Goal: Information Seeking & Learning: Learn about a topic

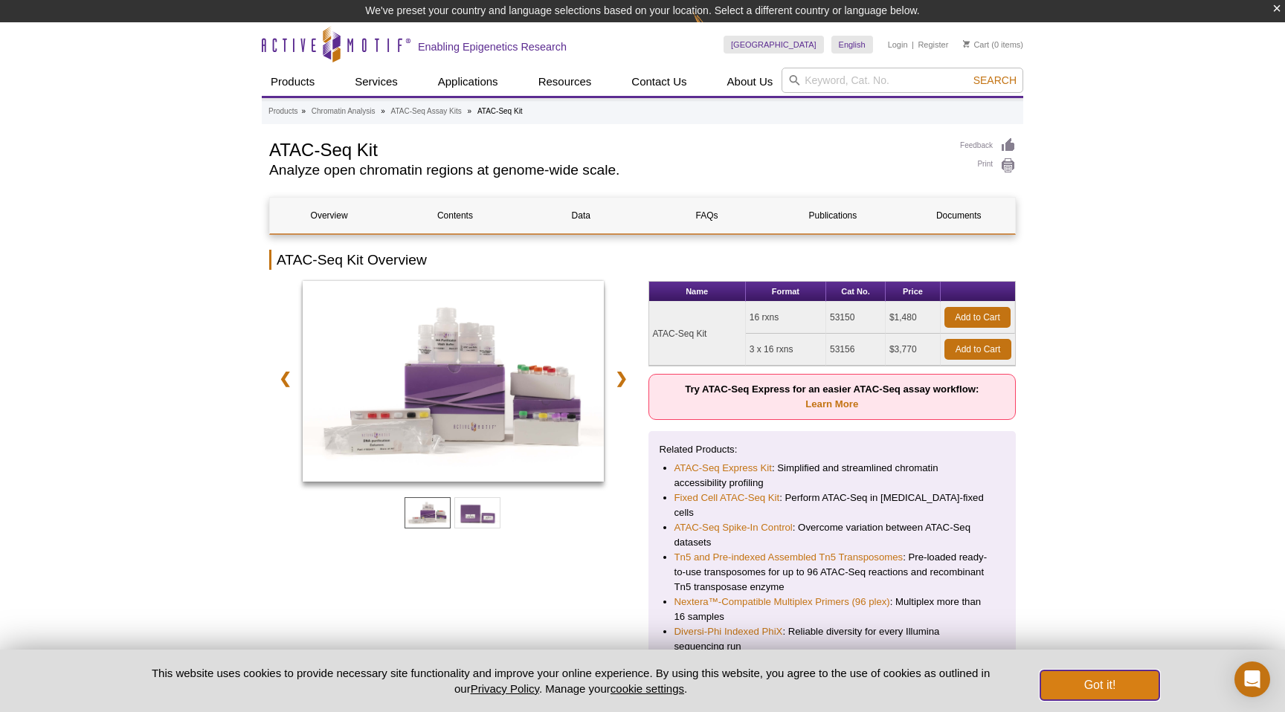
click at [1117, 687] on button "Got it!" at bounding box center [1099, 686] width 119 height 30
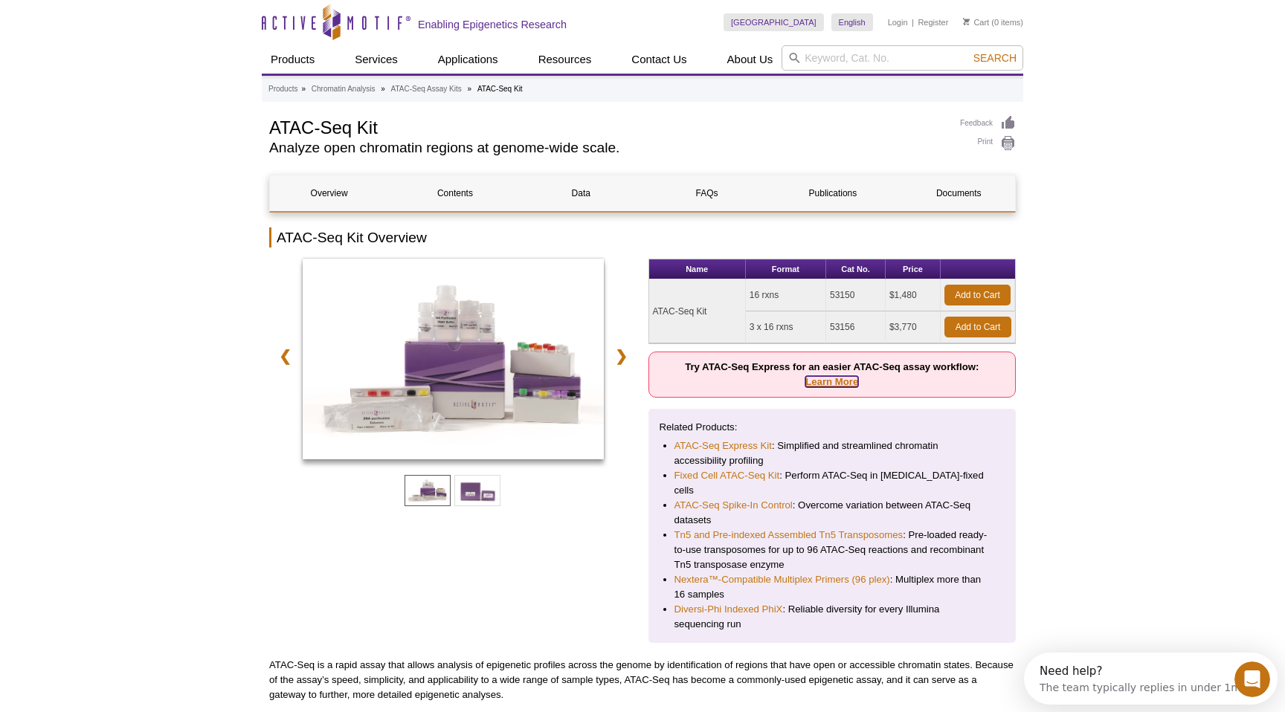
click at [839, 381] on link "Learn More" at bounding box center [831, 381] width 53 height 11
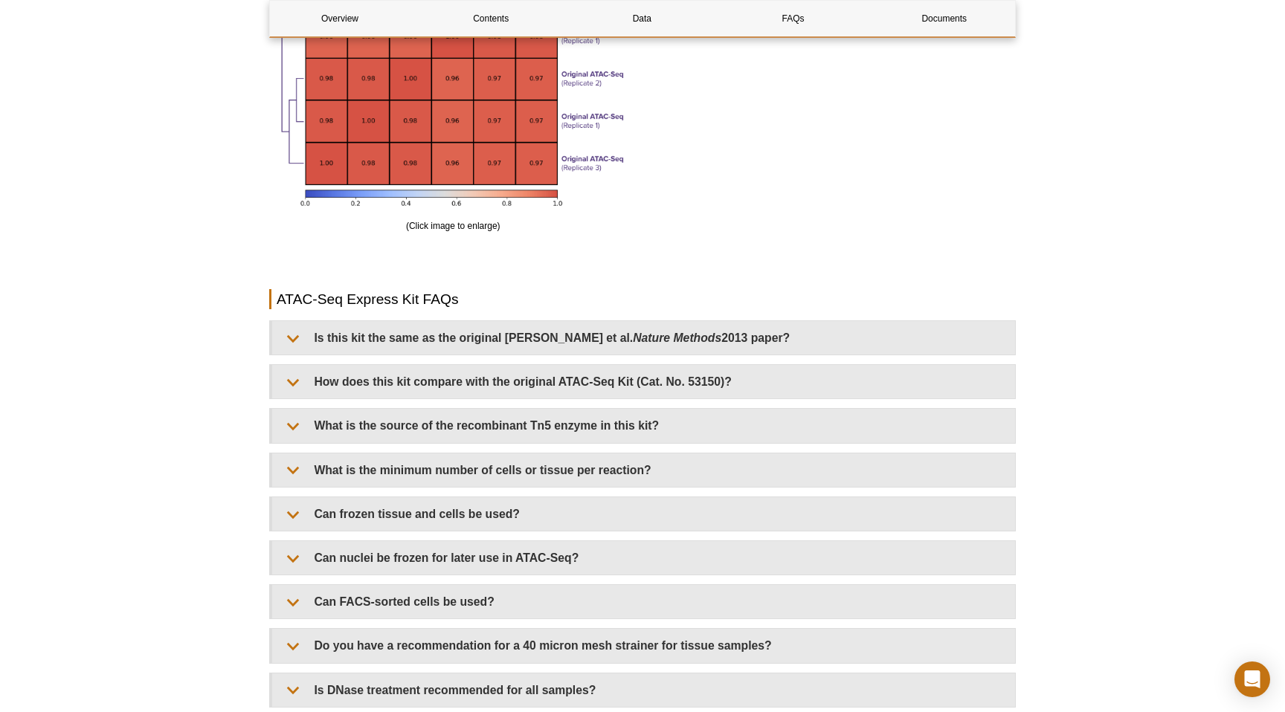
scroll to position [2842, 0]
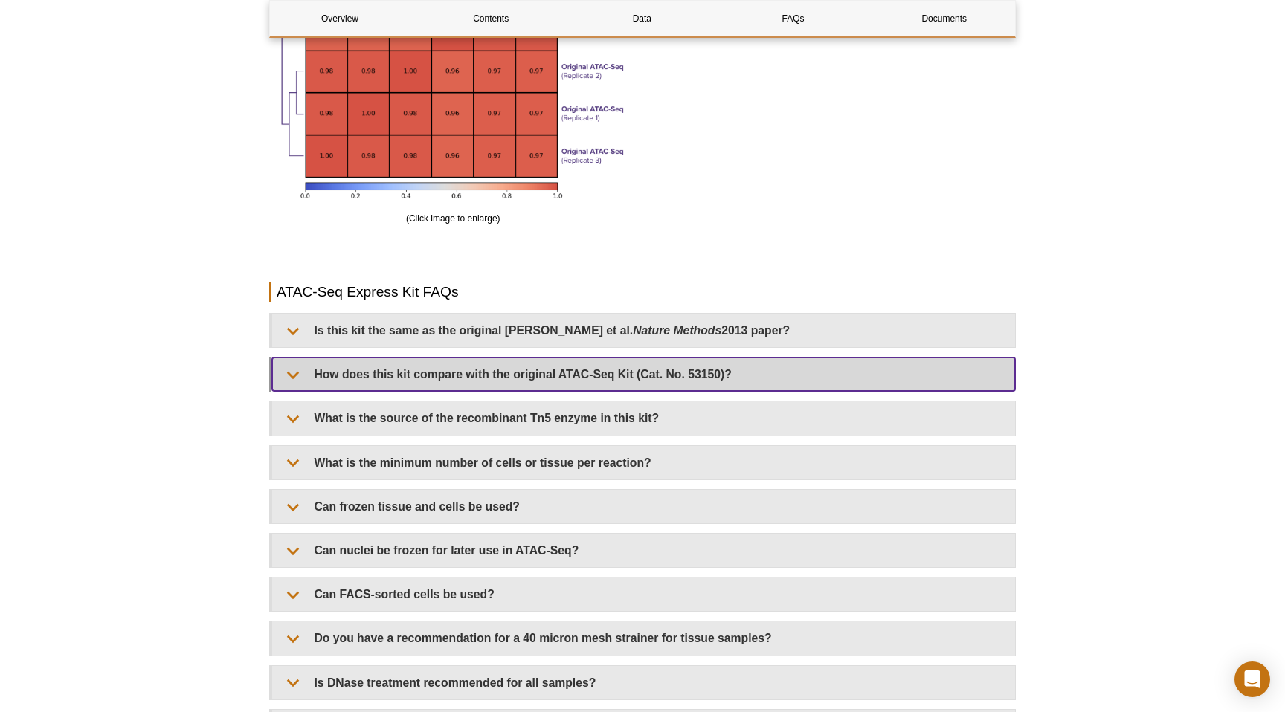
click at [833, 382] on summary "How does this kit compare with the original ATAC-Seq Kit (Cat. No. 53150)?" at bounding box center [643, 374] width 743 height 33
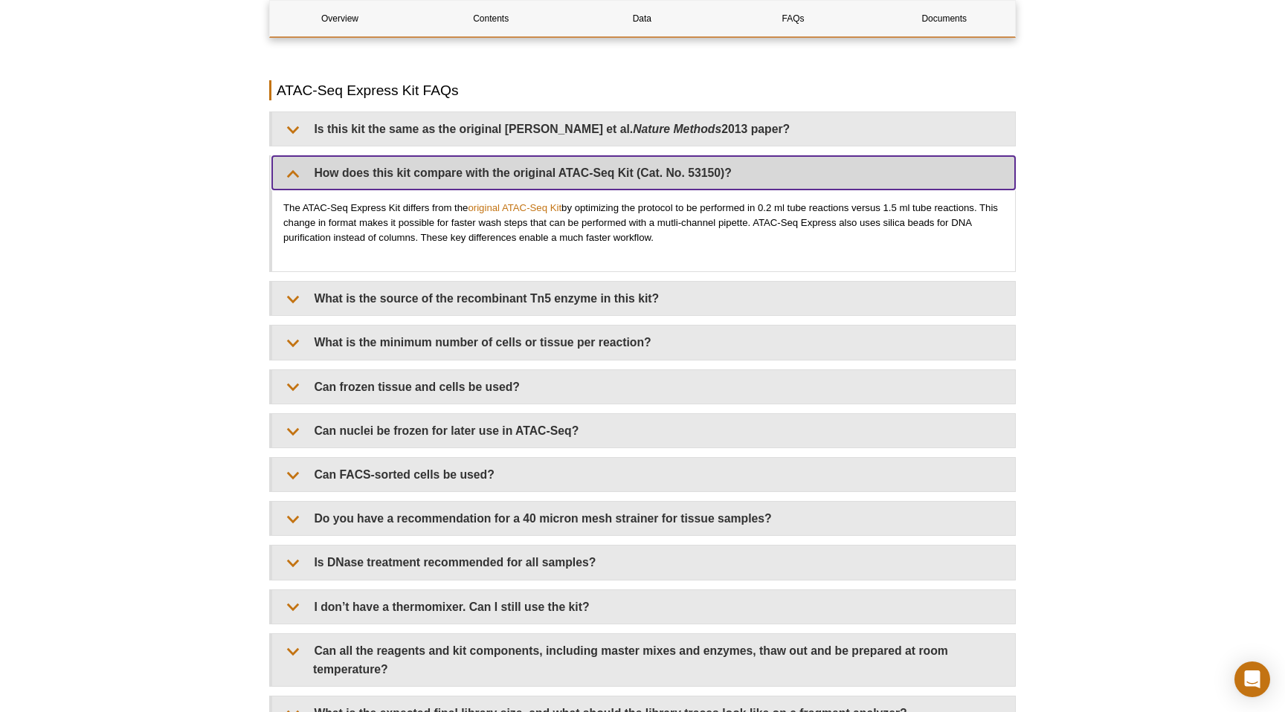
scroll to position [3044, 0]
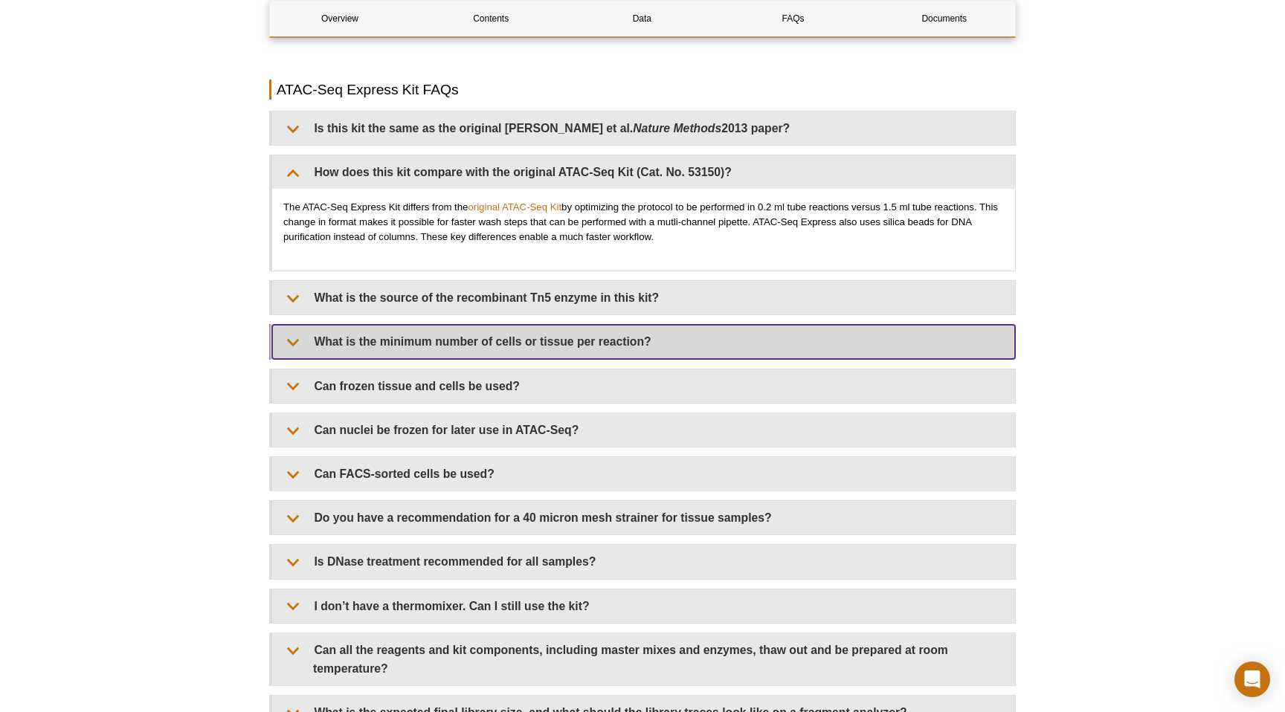
click at [358, 347] on summary "What is the minimum number of cells or tissue per reaction?" at bounding box center [643, 341] width 743 height 33
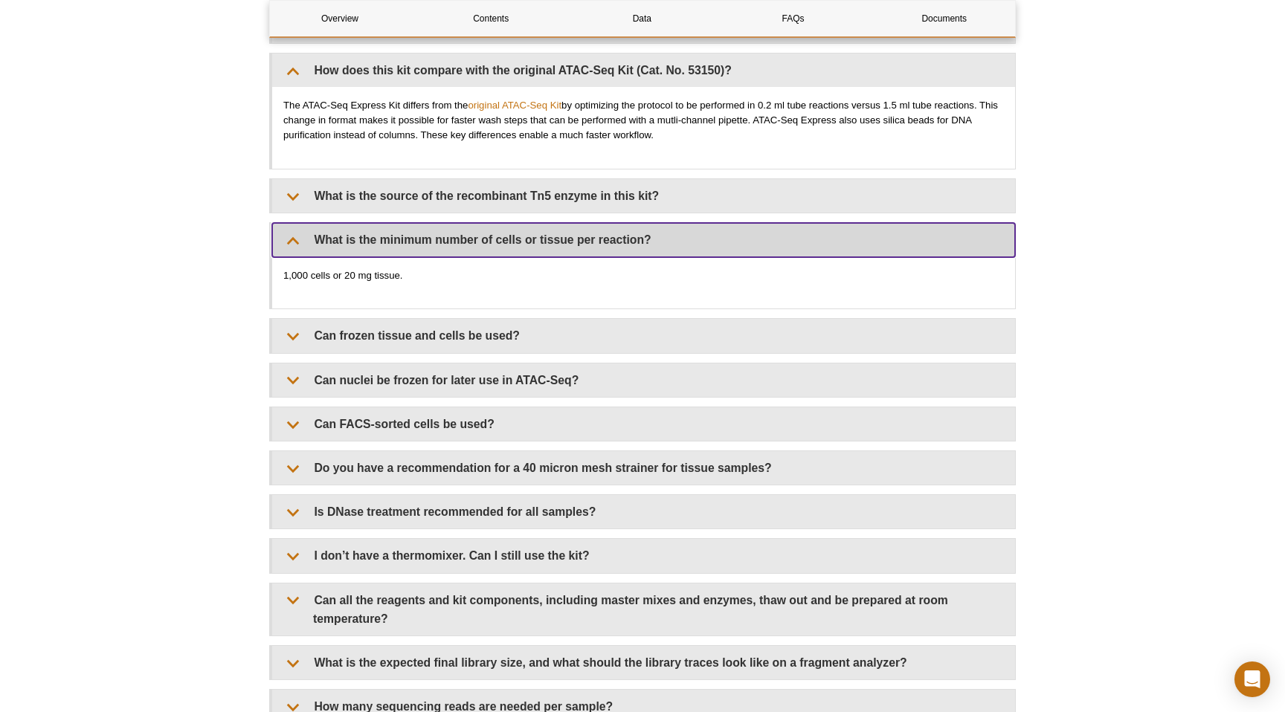
scroll to position [3155, 0]
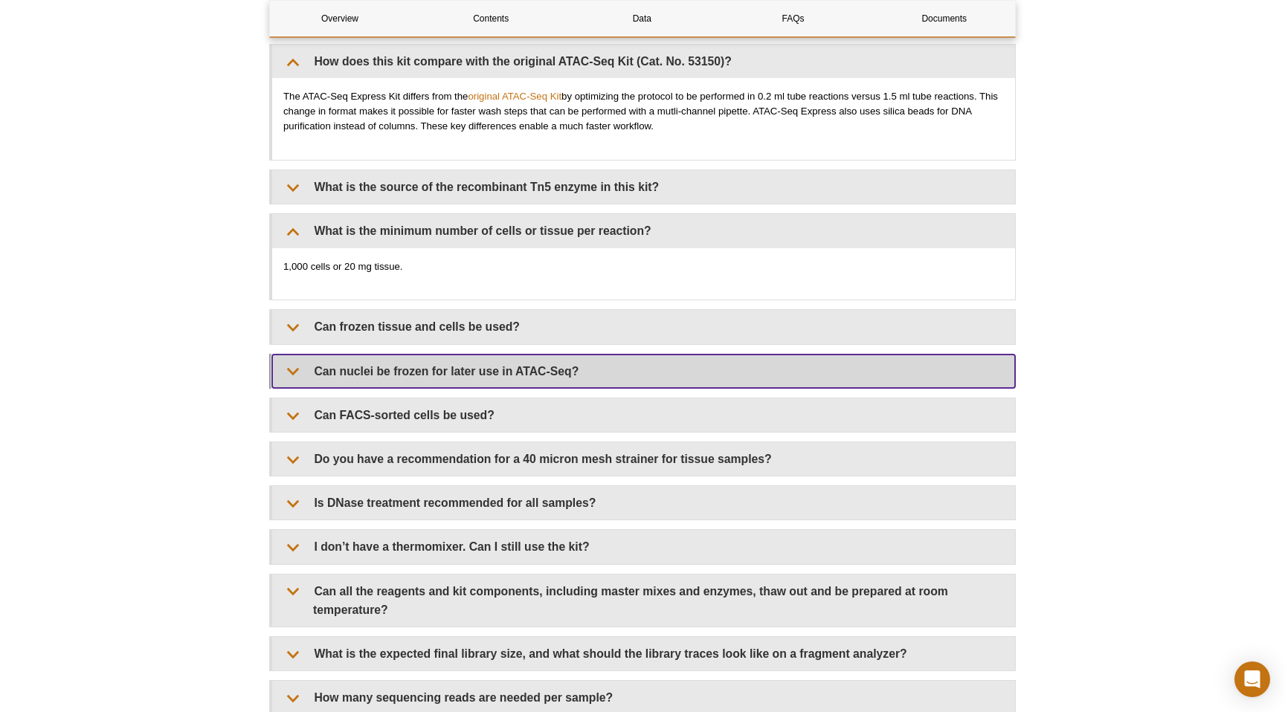
click at [384, 368] on summary "Can nuclei be frozen for later use in ATAC-Seq?" at bounding box center [643, 371] width 743 height 33
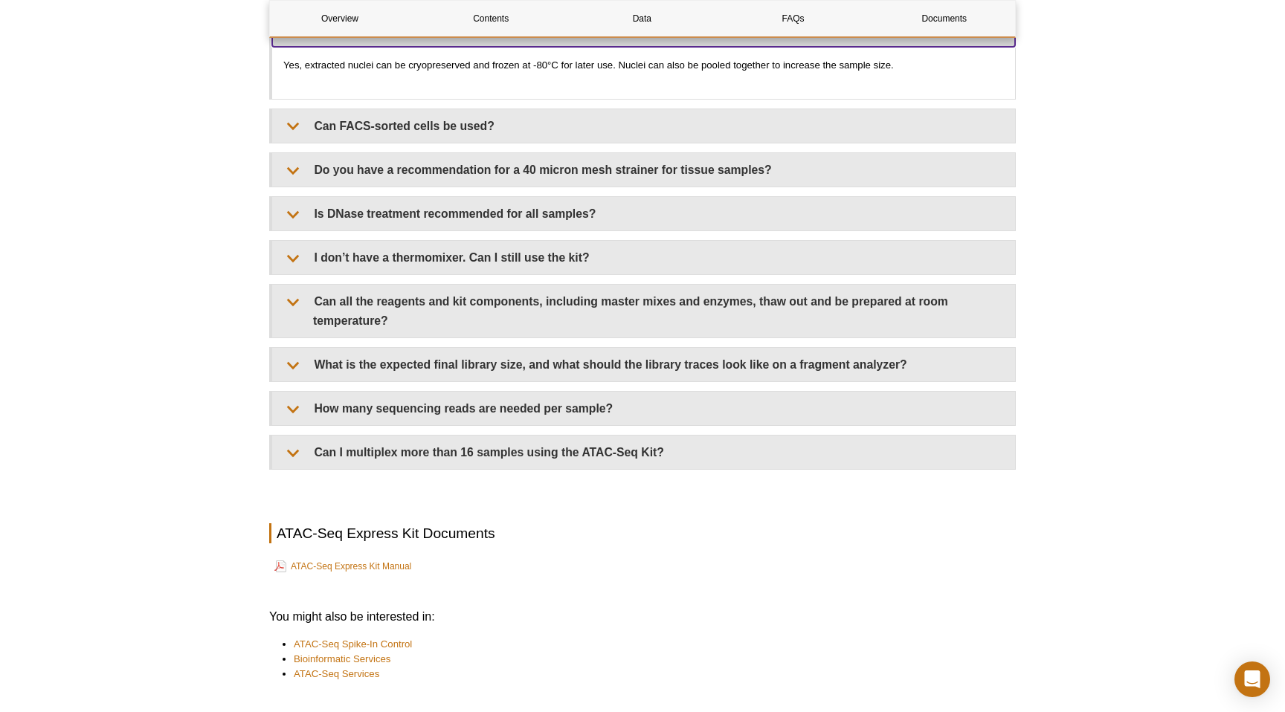
scroll to position [3466, 0]
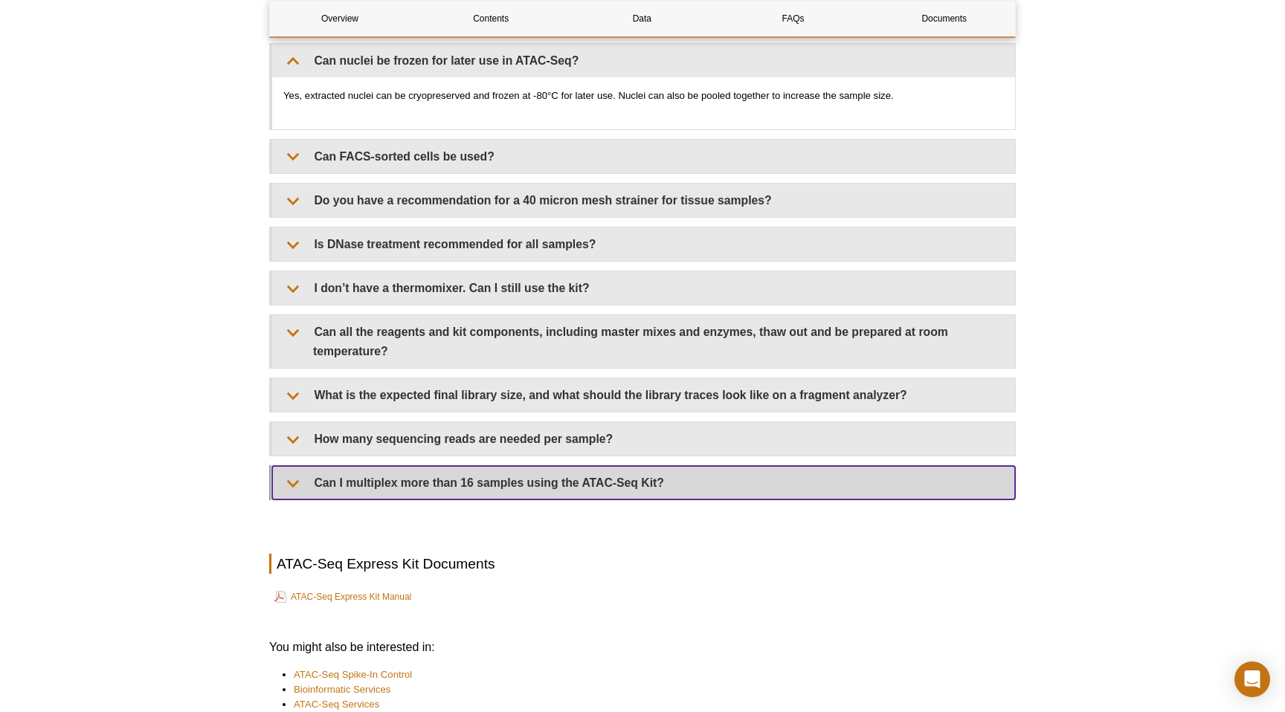
click at [346, 476] on summary "Can I multiplex more than 16 samples using the ATAC-Seq Kit?" at bounding box center [643, 482] width 743 height 33
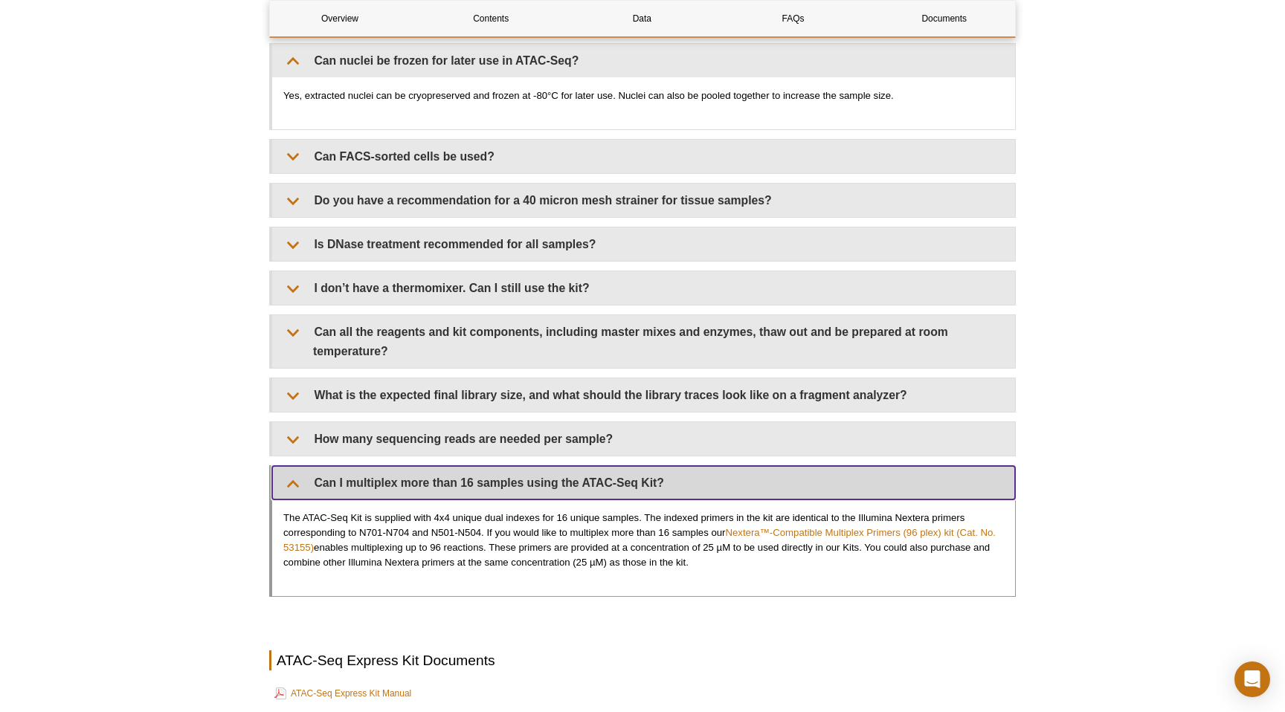
click at [393, 467] on summary "Can I multiplex more than 16 samples using the ATAC-Seq Kit?" at bounding box center [643, 482] width 743 height 33
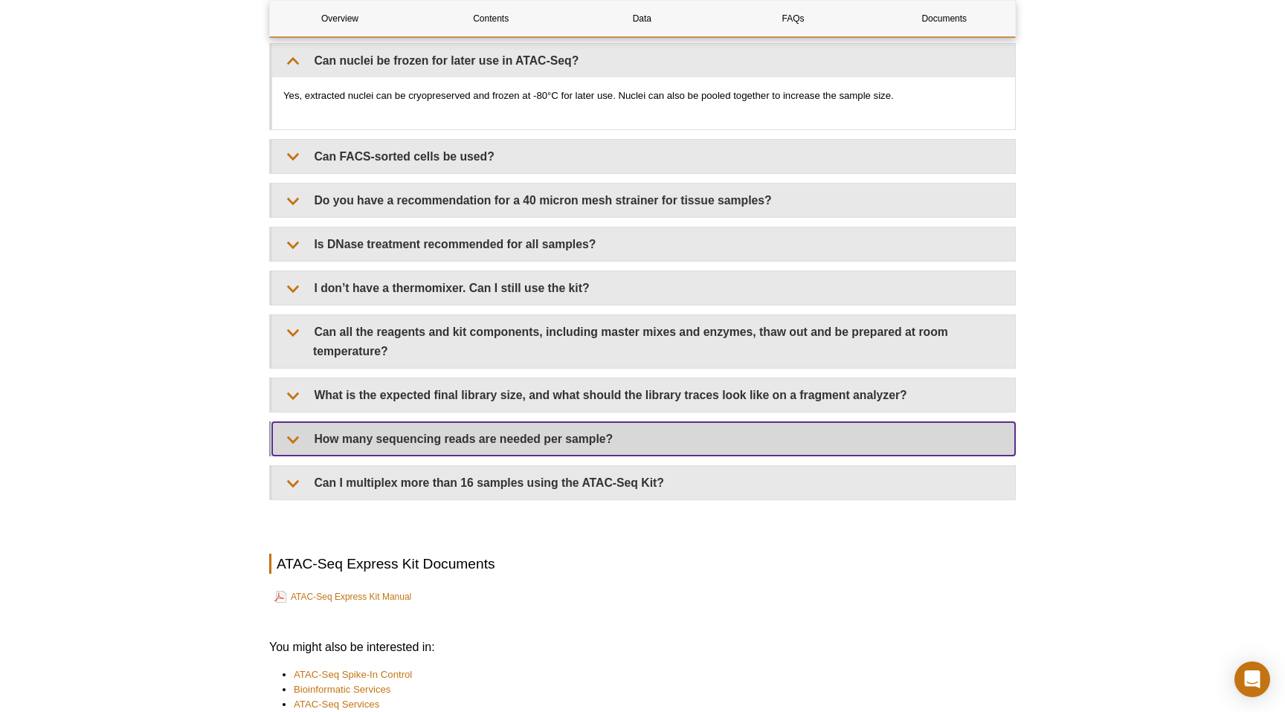
click at [419, 427] on summary "How many sequencing reads are needed per sample?" at bounding box center [643, 438] width 743 height 33
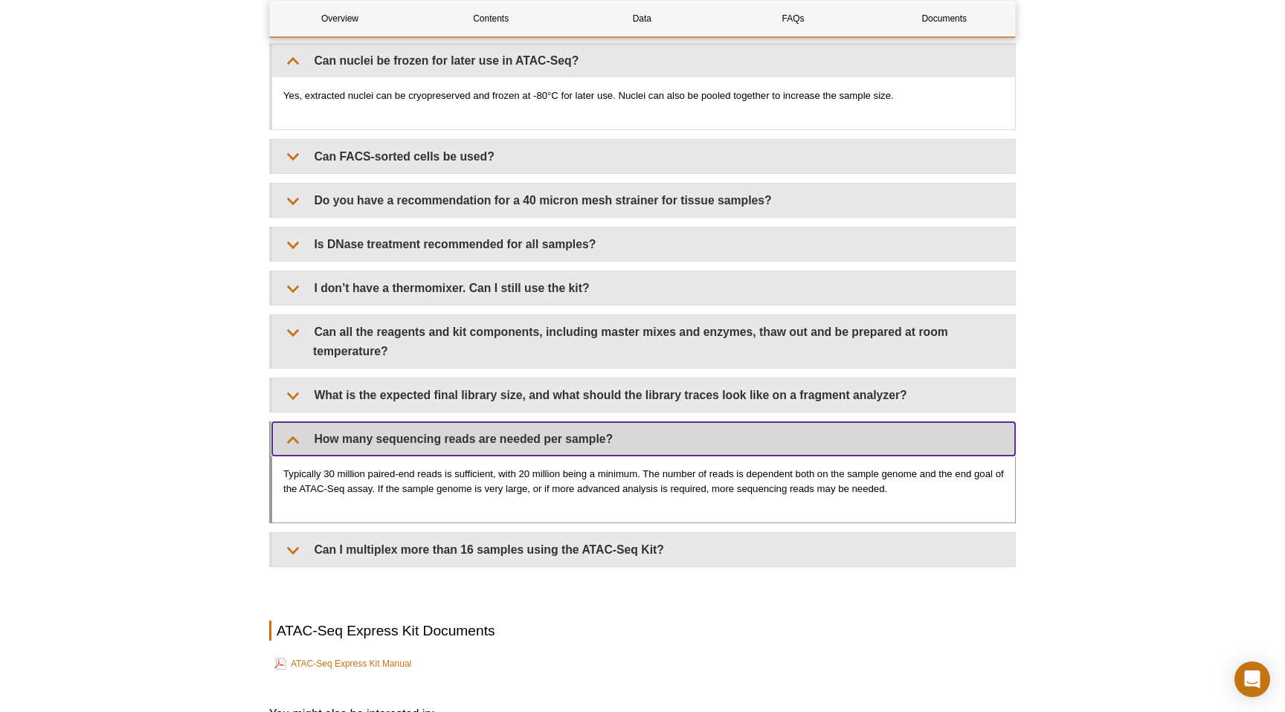
click at [419, 427] on summary "How many sequencing reads are needed per sample?" at bounding box center [643, 438] width 743 height 33
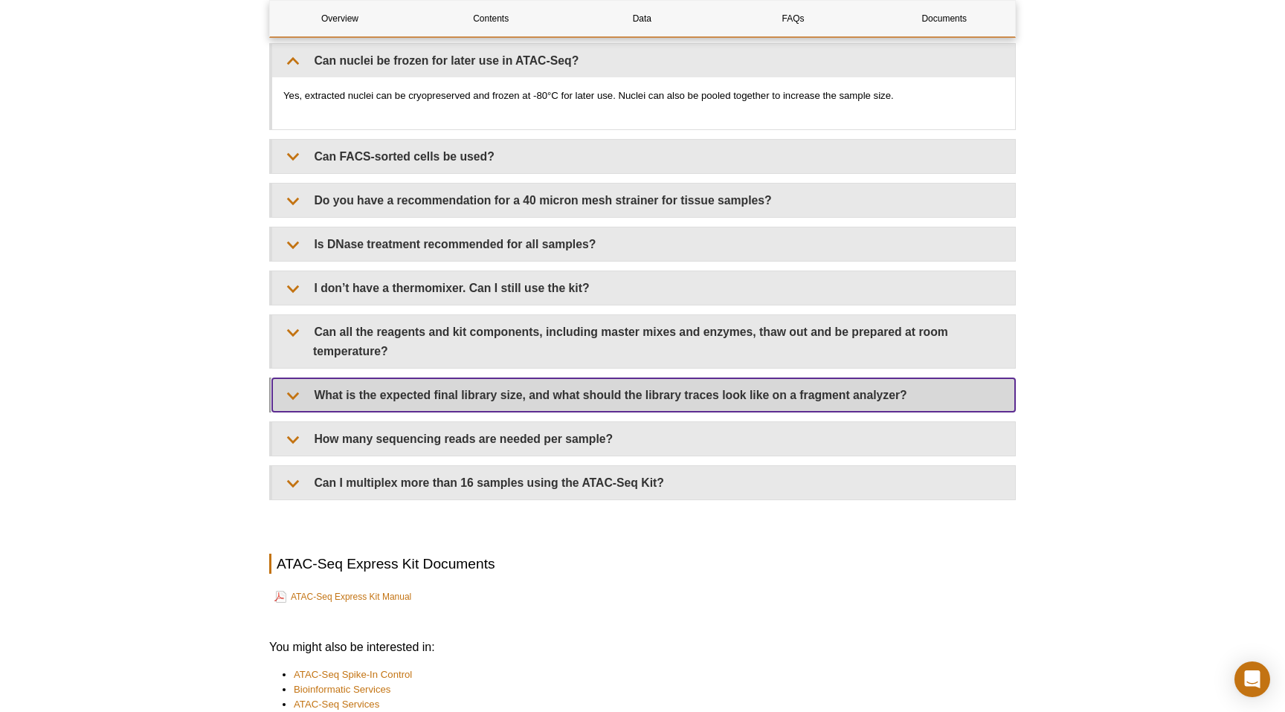
click at [436, 384] on summary "What is the expected final library size, and what should the library traces loo…" at bounding box center [643, 394] width 743 height 33
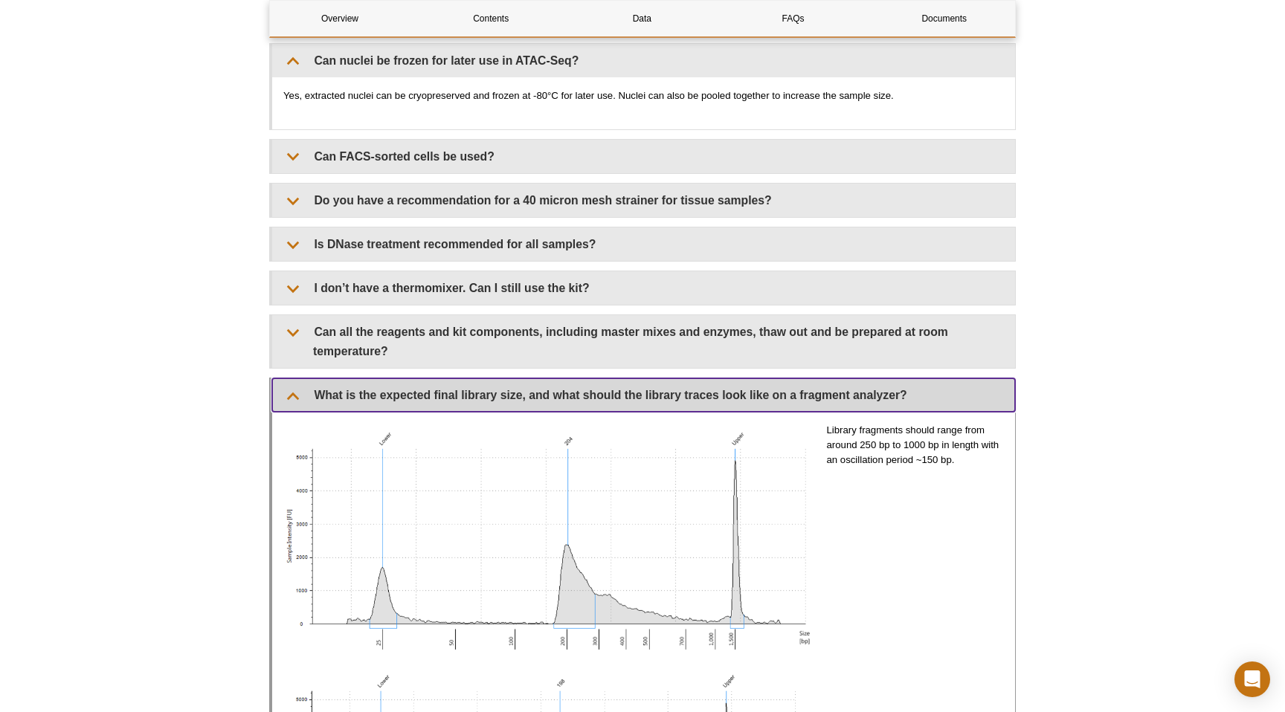
click at [436, 384] on summary "What is the expected final library size, and what should the library traces loo…" at bounding box center [643, 394] width 743 height 33
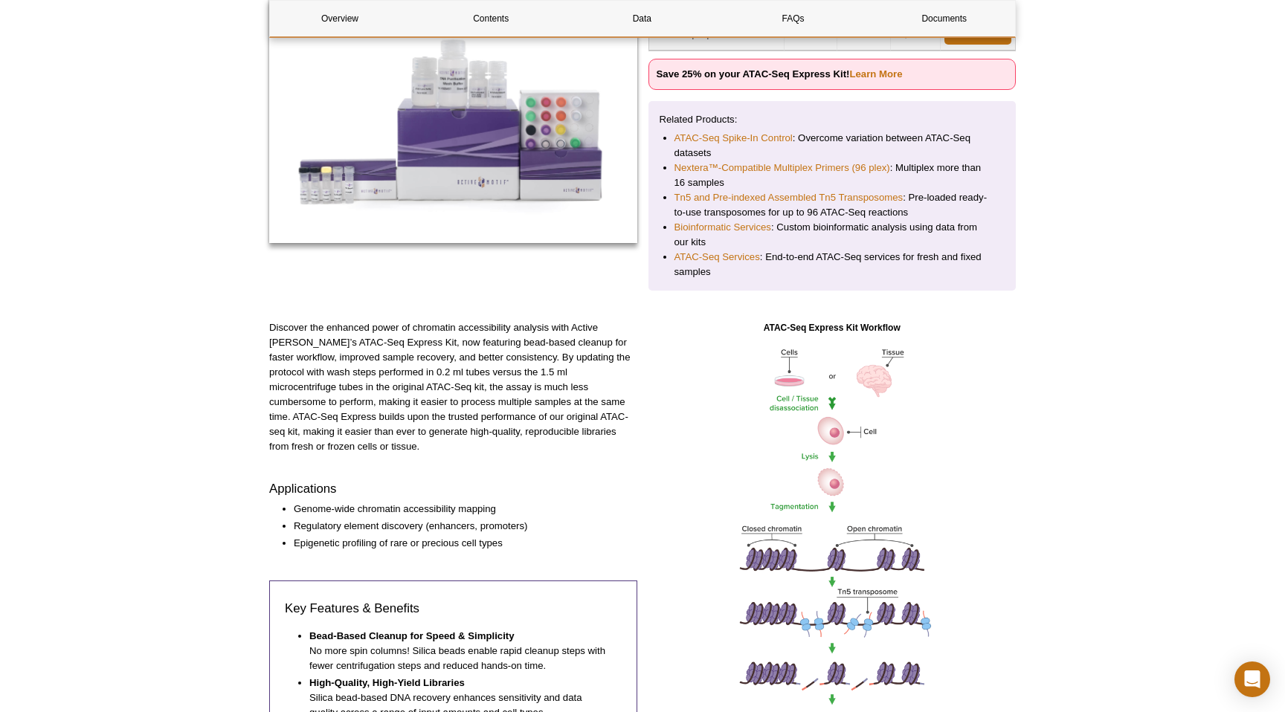
scroll to position [0, 0]
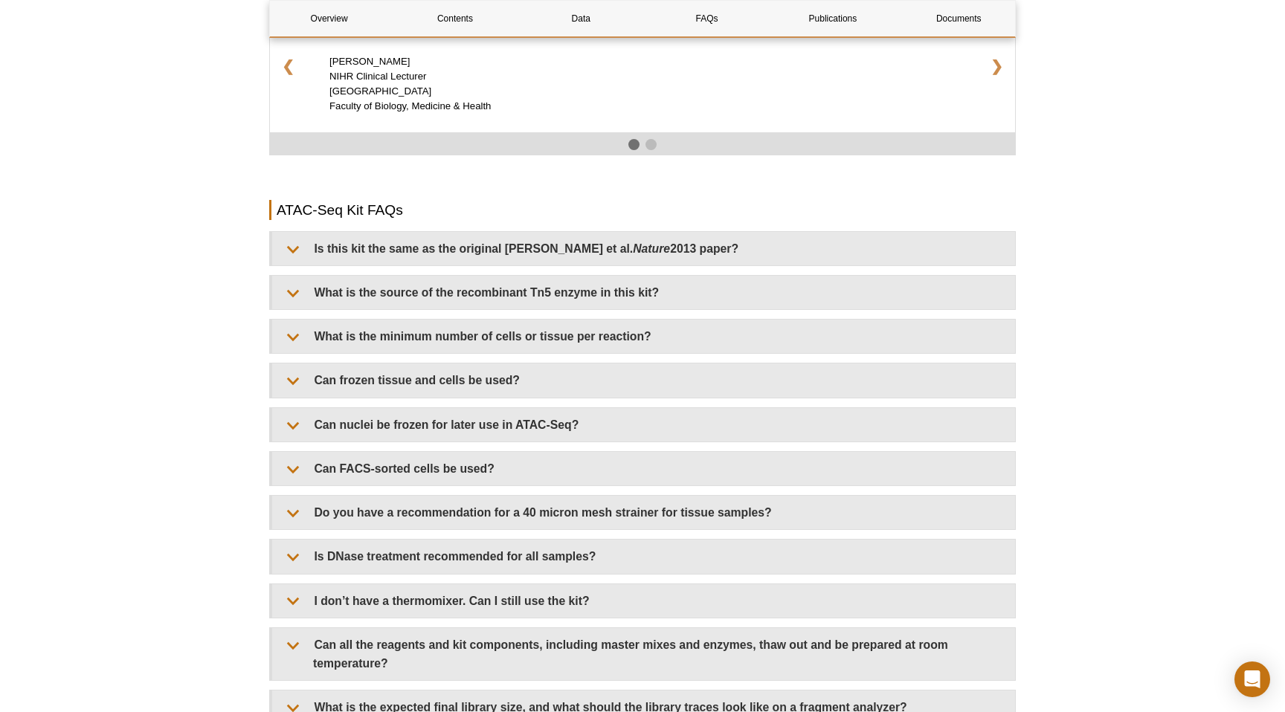
scroll to position [2488, 0]
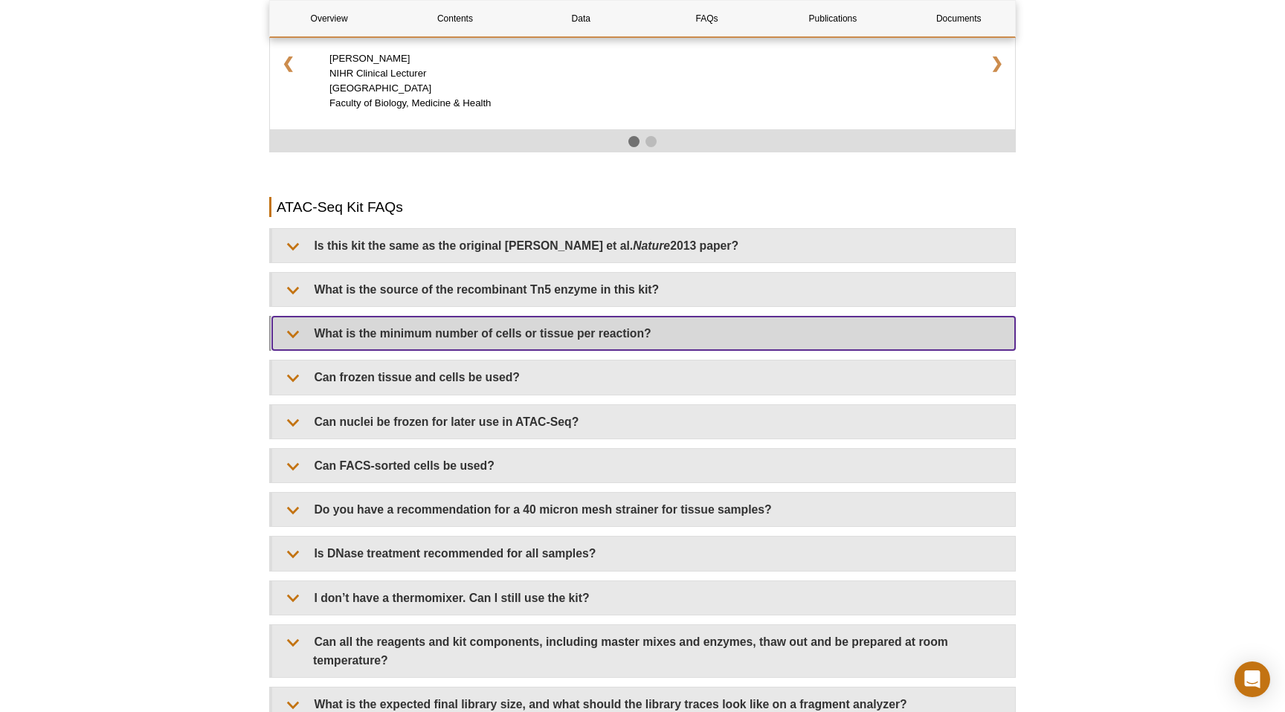
click at [364, 325] on summary "What is the minimum number of cells or tissue per reaction?" at bounding box center [643, 333] width 743 height 33
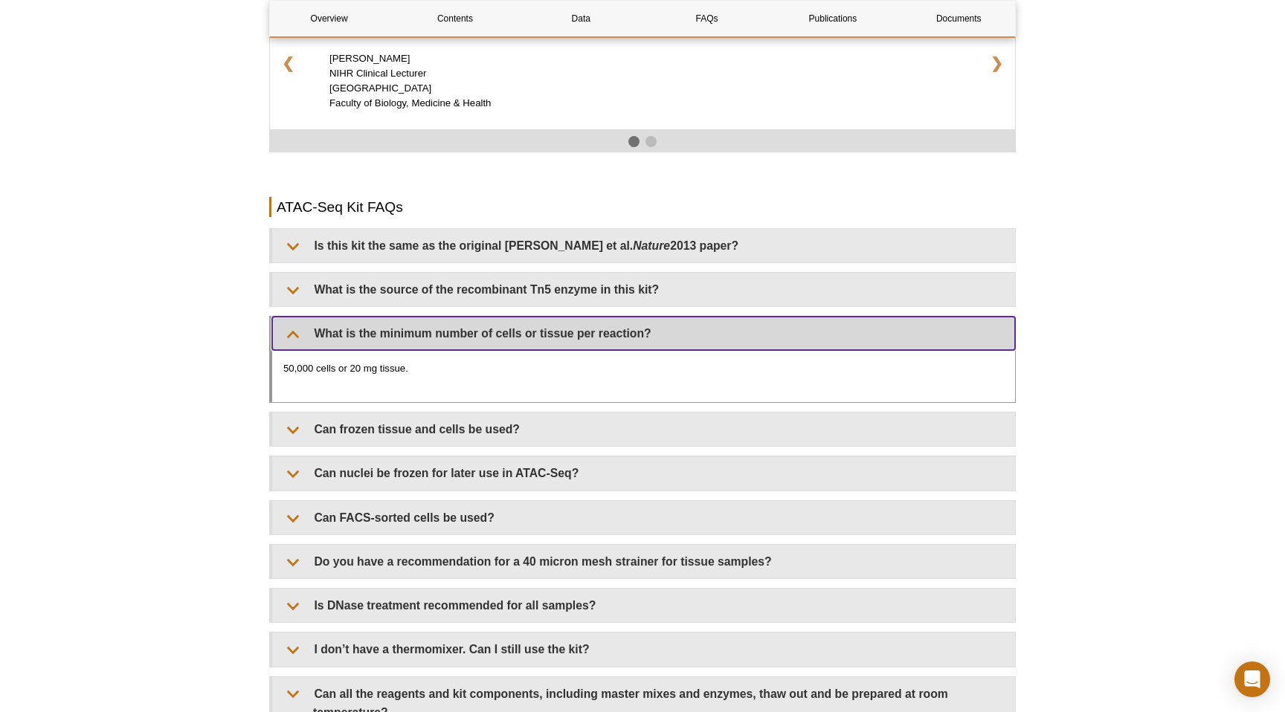
click at [364, 317] on summary "What is the minimum number of cells or tissue per reaction?" at bounding box center [643, 333] width 743 height 33
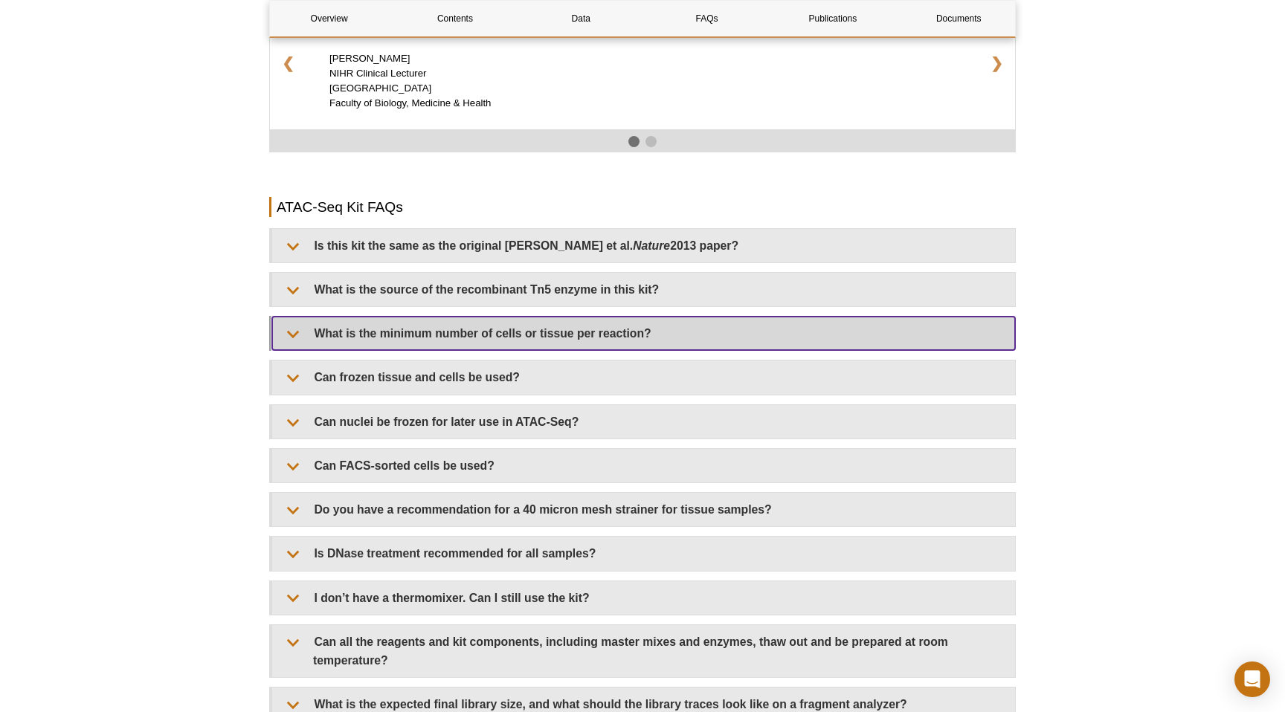
click at [364, 317] on summary "What is the minimum number of cells or tissue per reaction?" at bounding box center [643, 333] width 743 height 33
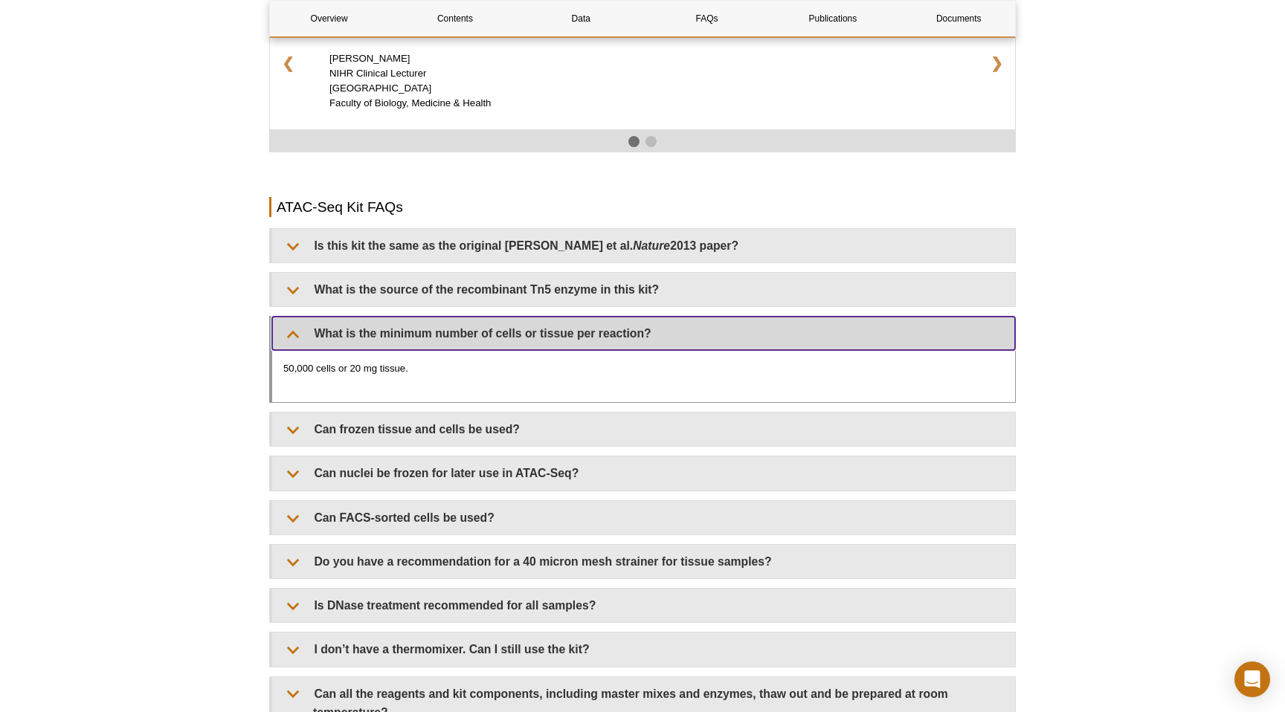
click at [328, 317] on summary "What is the minimum number of cells or tissue per reaction?" at bounding box center [643, 333] width 743 height 33
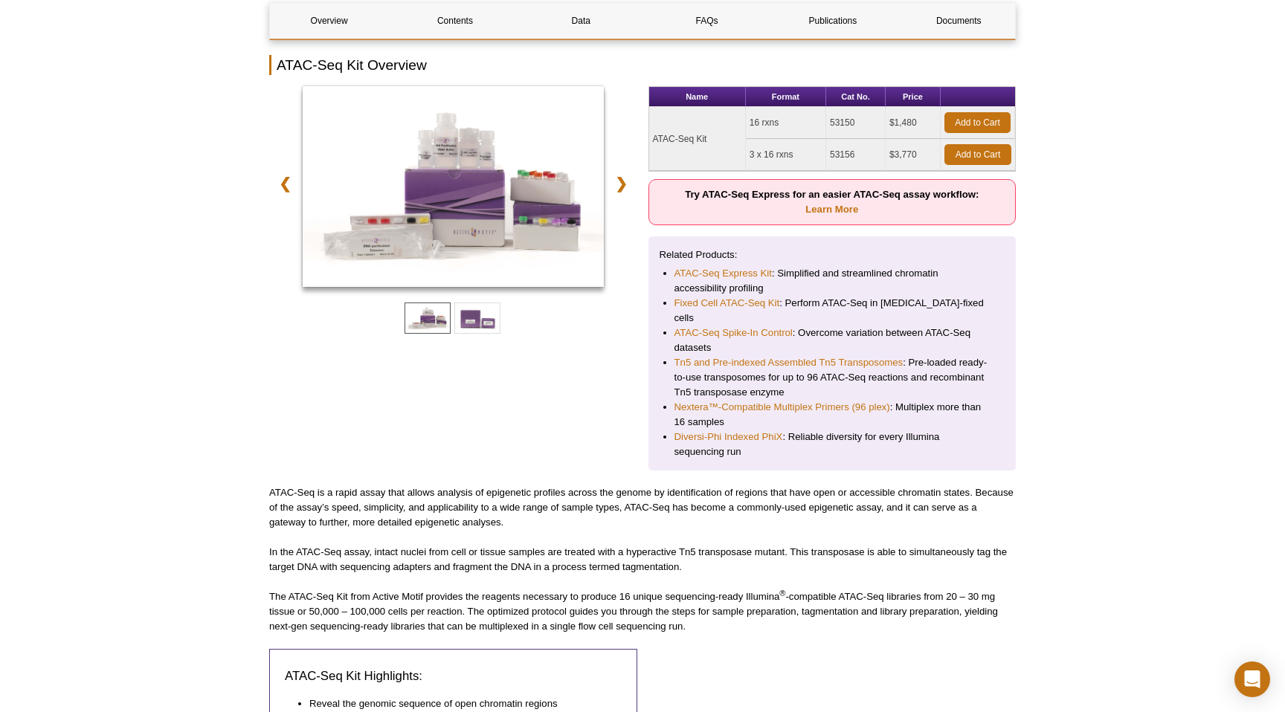
scroll to position [167, 0]
